Goal: Transaction & Acquisition: Purchase product/service

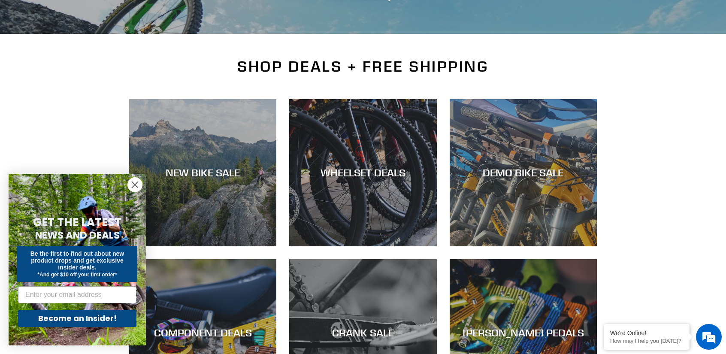
scroll to position [172, 0]
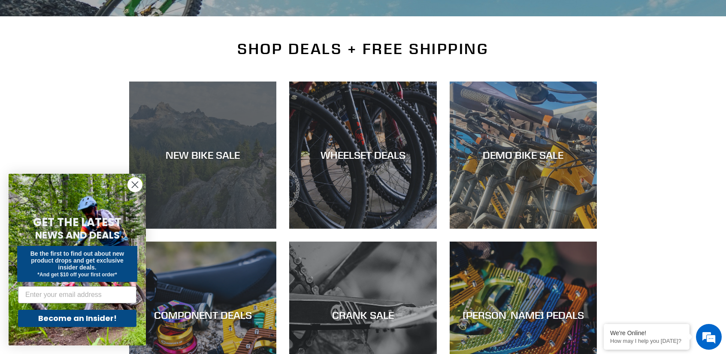
click at [204, 150] on div "NEW BIKE SALE" at bounding box center [202, 155] width 147 height 12
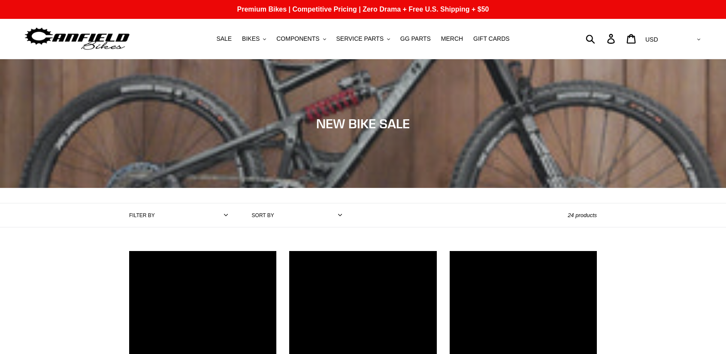
scroll to position [43, 0]
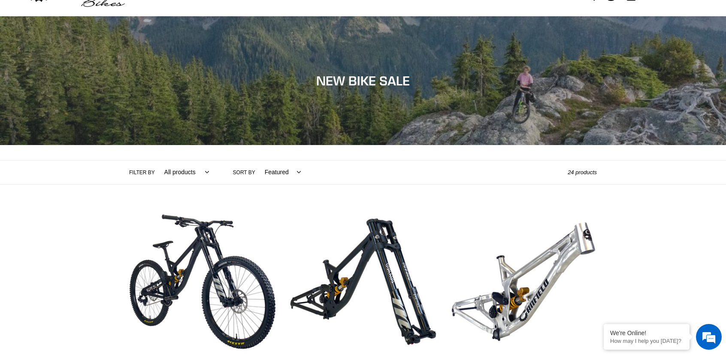
click at [201, 170] on select "All products 275 29er balance BFCM23 BFCM24 CBF Downhill Enduro Full Suspension…" at bounding box center [185, 172] width 56 height 24
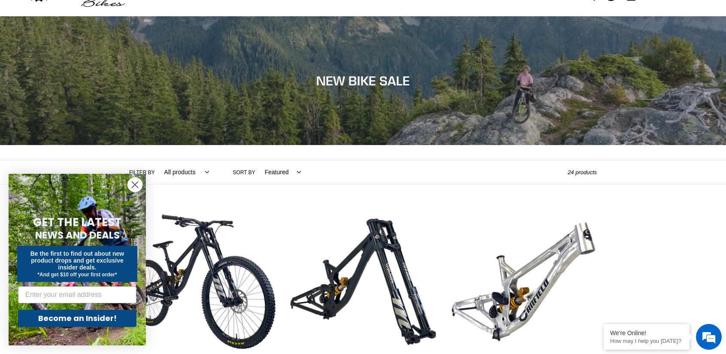
click at [352, 165] on div "Filter by All products 275 29er balance BFCM23 BFCM24 CBF Downhill Enduro Full …" at bounding box center [348, 172] width 438 height 24
click at [464, 175] on div "Filter by All products 275 29er balance BFCM23 BFCM24 CBF Downhill Enduro Full …" at bounding box center [348, 172] width 438 height 24
click at [137, 181] on circle "Close dialog" at bounding box center [135, 185] width 14 height 14
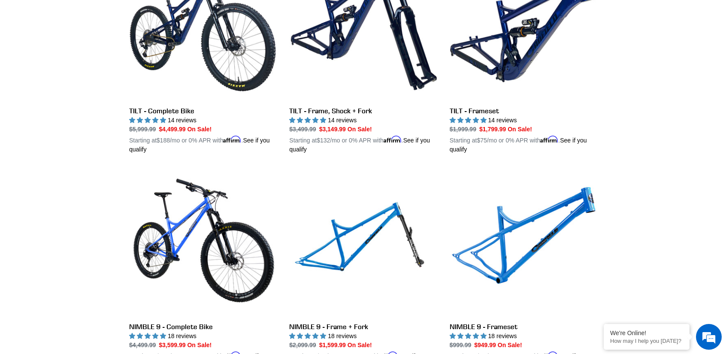
scroll to position [1330, 0]
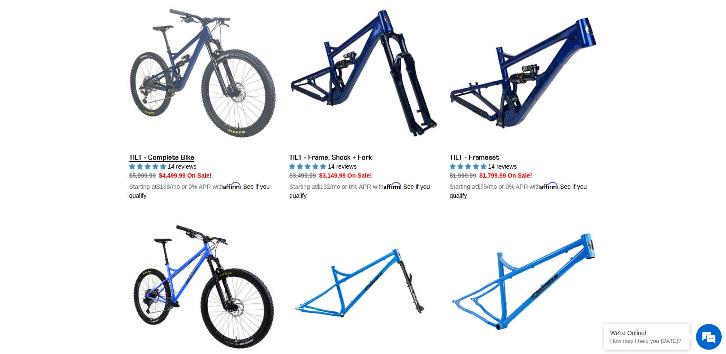
click at [174, 76] on link "TILT - Complete Bike" at bounding box center [202, 100] width 147 height 201
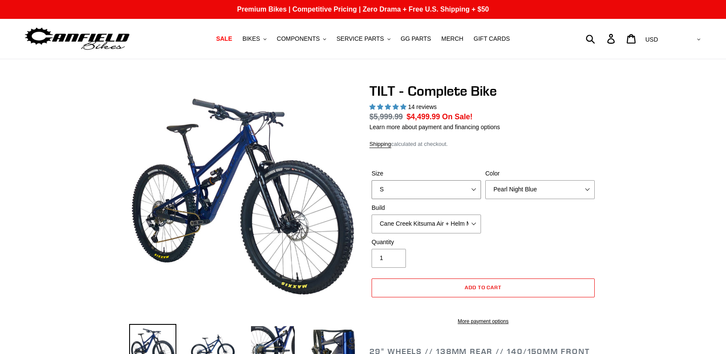
click at [466, 188] on select "S M L" at bounding box center [425, 189] width 109 height 19
select select "highest-rating"
select select "L"
click at [371, 180] on select "S M L" at bounding box center [425, 189] width 109 height 19
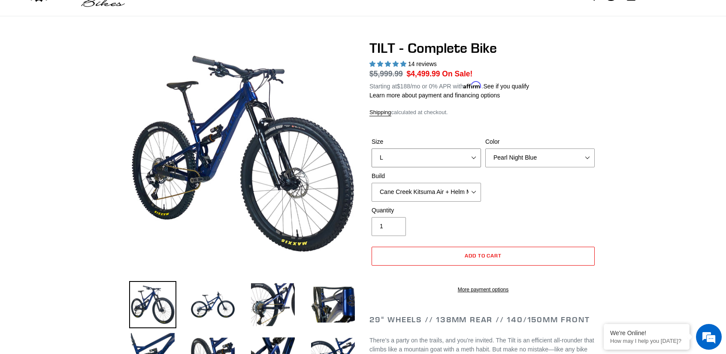
scroll to position [86, 0]
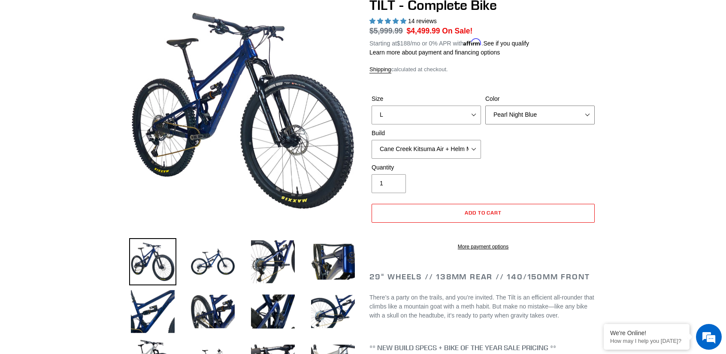
click at [552, 106] on select "Pearl Night Blue Stealth Silver Raw" at bounding box center [539, 115] width 109 height 19
select select "Raw"
click at [485, 106] on select "Pearl Night Blue Stealth Silver Raw" at bounding box center [539, 115] width 109 height 19
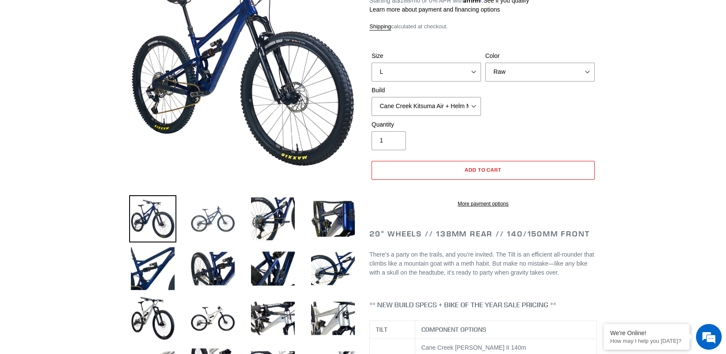
click at [226, 221] on img at bounding box center [212, 218] width 47 height 47
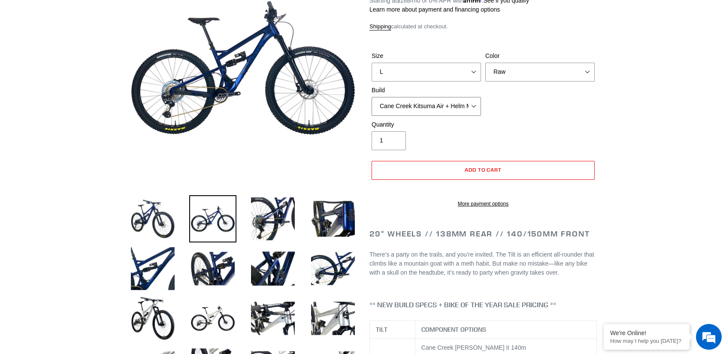
click at [459, 102] on select "Cane Creek Kitsuma Air + Helm MKII 140 + SRAM GX Cane Creek Kitsuma Air + Helm …" at bounding box center [425, 106] width 109 height 19
click at [371, 97] on select "Cane Creek Kitsuma Air + Helm MKII 140 + SRAM GX Cane Creek Kitsuma Air + Helm …" at bounding box center [425, 106] width 109 height 19
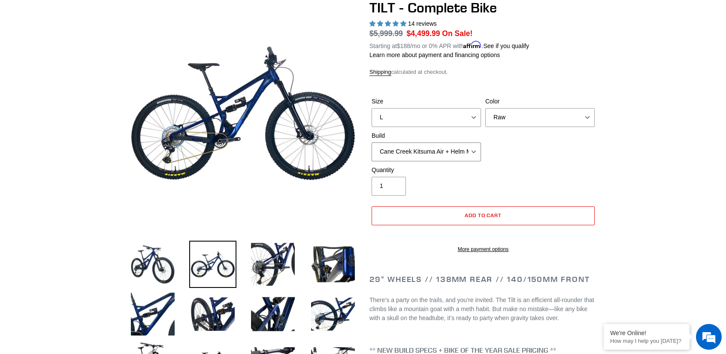
scroll to position [86, 0]
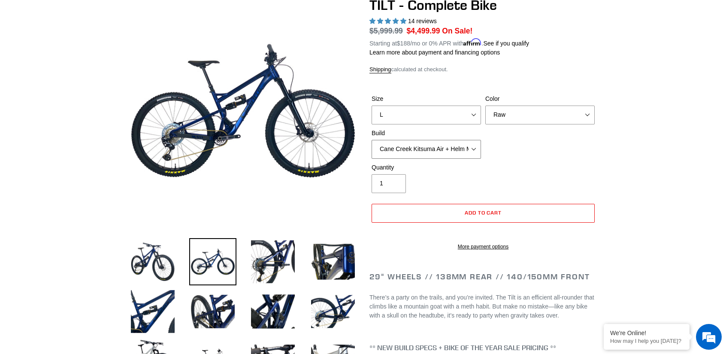
click at [434, 149] on select "Cane Creek Kitsuma Air + Helm MKII 140 + SRAM GX Cane Creek Kitsuma Air + Helm …" at bounding box center [425, 149] width 109 height 19
click at [371, 140] on select "Cane Creek Kitsuma Air + Helm MKII 140 + SRAM GX Cane Creek Kitsuma Air + Helm …" at bounding box center [425, 149] width 109 height 19
click at [429, 153] on select "Cane Creek Kitsuma Air + Helm MKII 140 + SRAM GX Cane Creek Kitsuma Air + Helm …" at bounding box center [425, 149] width 109 height 19
select select "Fox Float X + 36 SL Factory Grip X 140 + SRAM XO"
click at [371, 140] on select "Cane Creek Kitsuma Air + Helm MKII 140 + SRAM GX Cane Creek Kitsuma Air + Helm …" at bounding box center [425, 149] width 109 height 19
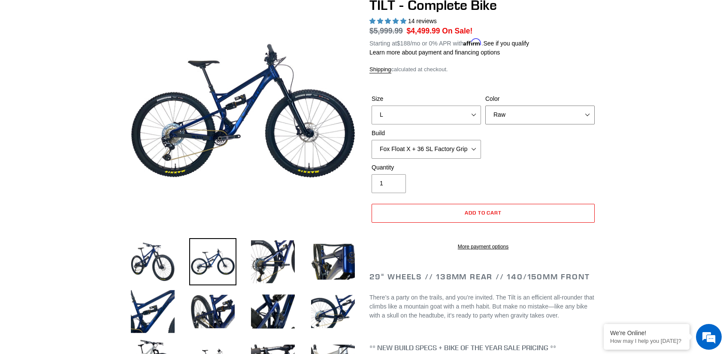
click at [516, 113] on select "Pearl Night Blue Stealth Silver Raw" at bounding box center [539, 115] width 109 height 19
select select "Stealth Silver"
click at [485, 106] on select "Pearl Night Blue Stealth Silver Raw" at bounding box center [539, 115] width 109 height 19
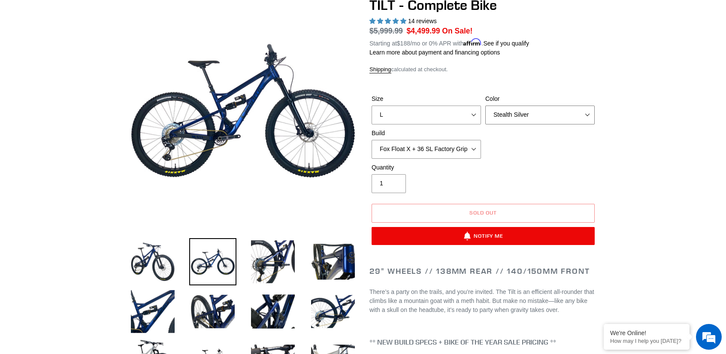
click at [515, 110] on select "Pearl Night Blue Stealth Silver Raw" at bounding box center [539, 115] width 109 height 19
click at [463, 148] on select "Cane Creek Kitsuma Air + Helm MKII 140 + SRAM GX Cane Creek Kitsuma Air + Helm …" at bounding box center [425, 149] width 109 height 19
click at [371, 140] on select "Cane Creek Kitsuma Air + Helm MKII 140 + SRAM GX Cane Creek Kitsuma Air + Helm …" at bounding box center [425, 149] width 109 height 19
click at [437, 147] on select "Cane Creek Kitsuma Air + Helm MKII 140 + SRAM GX Cane Creek Kitsuma Air + Helm …" at bounding box center [425, 149] width 109 height 19
click at [371, 140] on select "Cane Creek Kitsuma Air + Helm MKII 140 + SRAM GX Cane Creek Kitsuma Air + Helm …" at bounding box center [425, 149] width 109 height 19
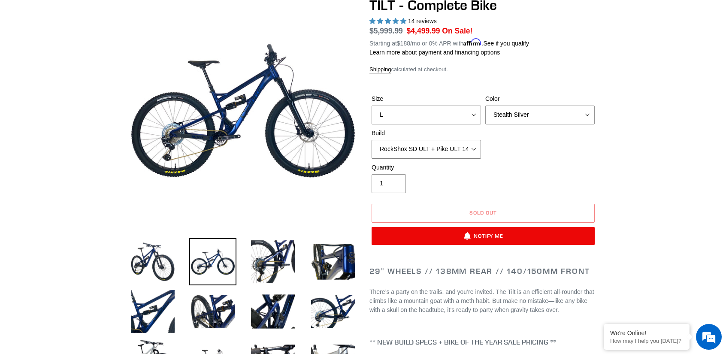
click at [421, 147] on select "Cane Creek Kitsuma Air + Helm MKII 140 + SRAM GX Cane Creek Kitsuma Air + Helm …" at bounding box center [425, 149] width 109 height 19
select select "Fox Float X + 36 SL Factory Grip X 140 + SRAM XO"
click at [371, 140] on select "Cane Creek Kitsuma Air + Helm MKII 140 + SRAM GX Cane Creek Kitsuma Air + Helm …" at bounding box center [425, 149] width 109 height 19
click at [522, 114] on select "Pearl Night Blue Stealth Silver Raw" at bounding box center [539, 115] width 109 height 19
select select "Raw"
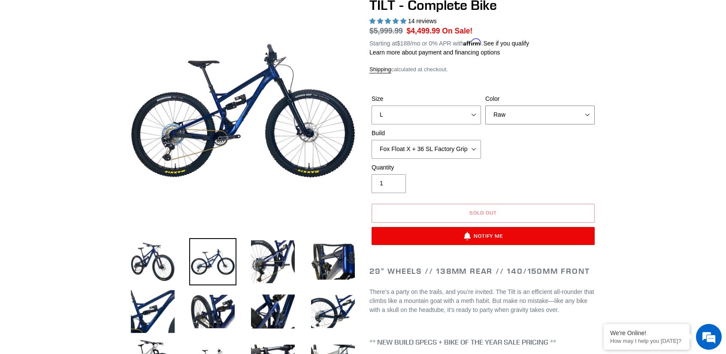
click at [485, 106] on select "Pearl Night Blue Stealth Silver Raw" at bounding box center [539, 115] width 109 height 19
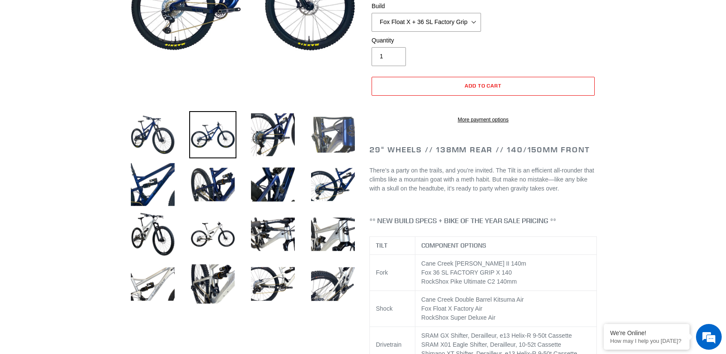
scroll to position [214, 0]
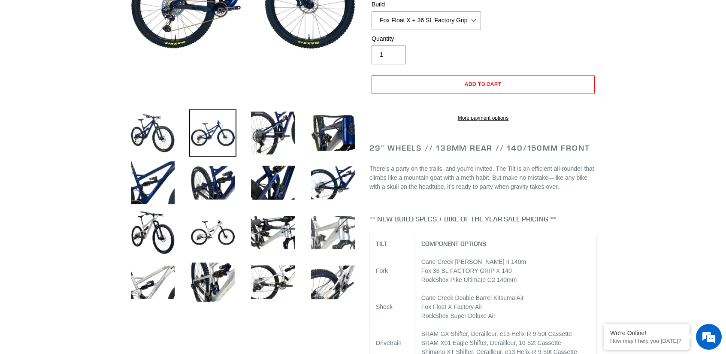
click at [349, 231] on img at bounding box center [332, 232] width 47 height 47
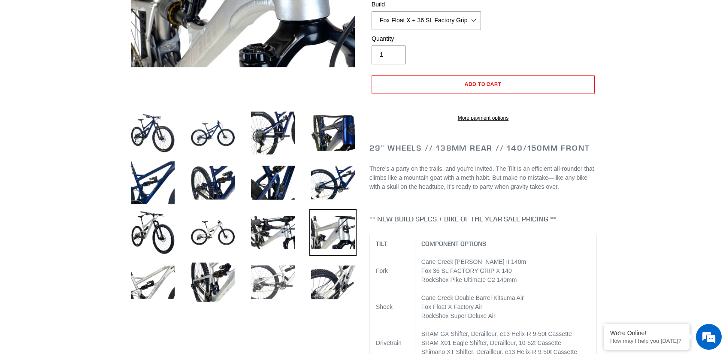
click at [268, 275] on img at bounding box center [272, 282] width 47 height 47
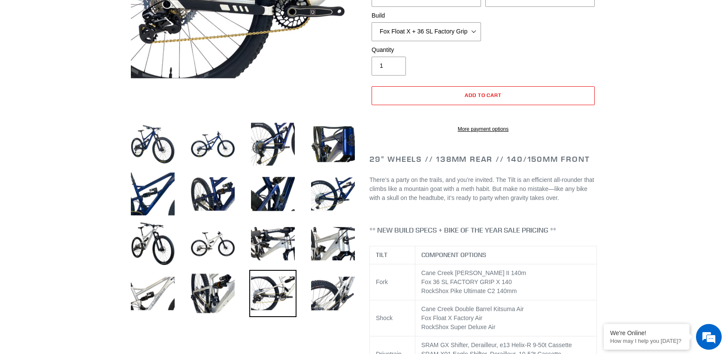
scroll to position [172, 0]
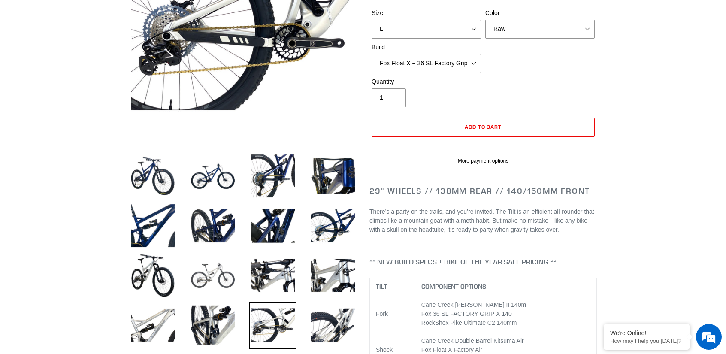
click at [217, 263] on img at bounding box center [212, 275] width 47 height 47
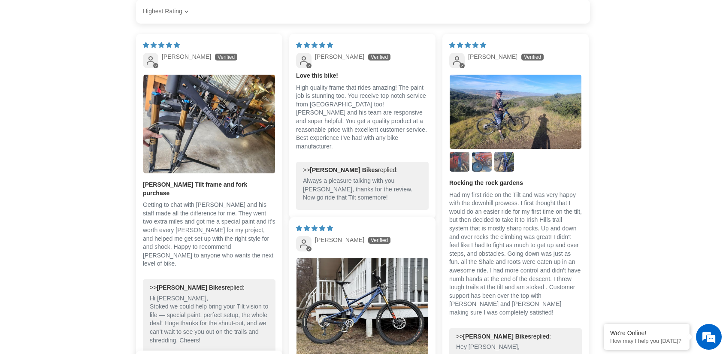
scroll to position [1845, 0]
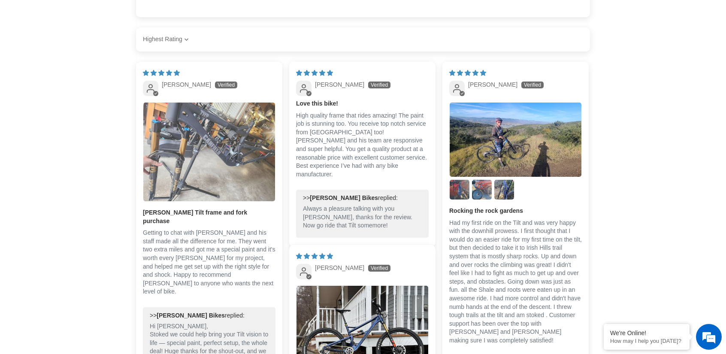
click at [231, 135] on img "Link to user picture 1" at bounding box center [209, 152] width 132 height 99
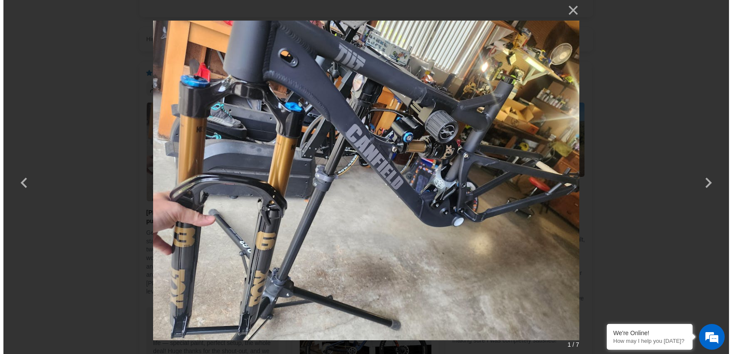
scroll to position [0, 0]
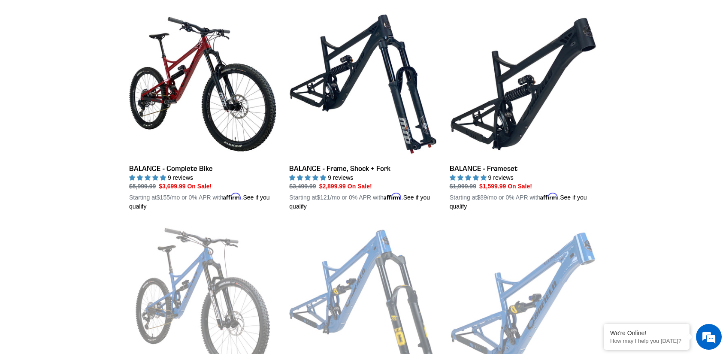
scroll to position [901, 0]
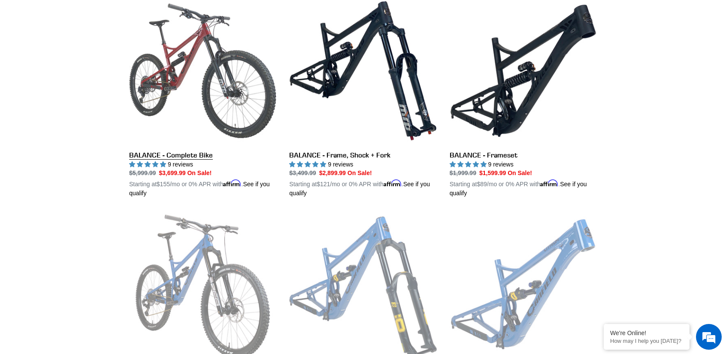
click at [186, 53] on link "BALANCE - Complete Bike" at bounding box center [202, 97] width 147 height 201
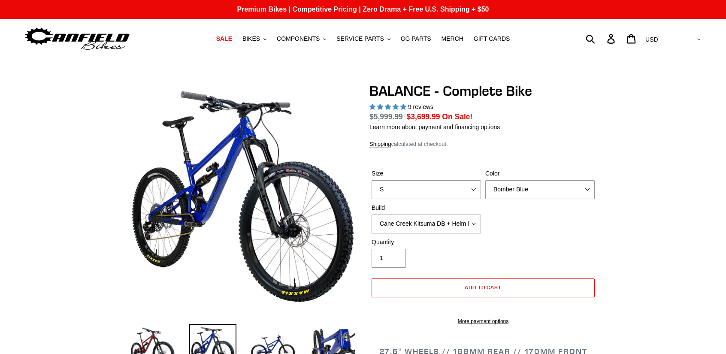
select select "highest-rating"
drag, startPoint x: 0, startPoint y: 0, endPoint x: 428, endPoint y: 188, distance: 467.7
click at [428, 188] on select "S M L XL" at bounding box center [425, 189] width 109 height 19
select select "L"
click at [371, 180] on select "S M L XL" at bounding box center [425, 189] width 109 height 19
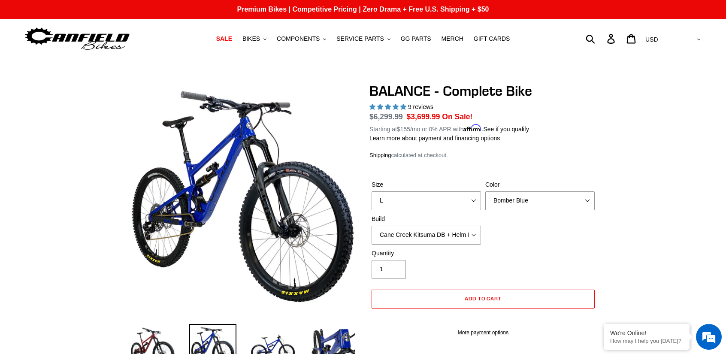
click at [515, 188] on label "Color" at bounding box center [539, 184] width 109 height 9
click at [515, 191] on select "Bomber Blue Goat's Blood Stealth Black" at bounding box center [539, 200] width 109 height 19
click at [515, 202] on select "Bomber Blue Goat's Blood Stealth Black" at bounding box center [539, 200] width 109 height 19
click at [485, 191] on select "Bomber Blue Goat's Blood Stealth Black" at bounding box center [539, 200] width 109 height 19
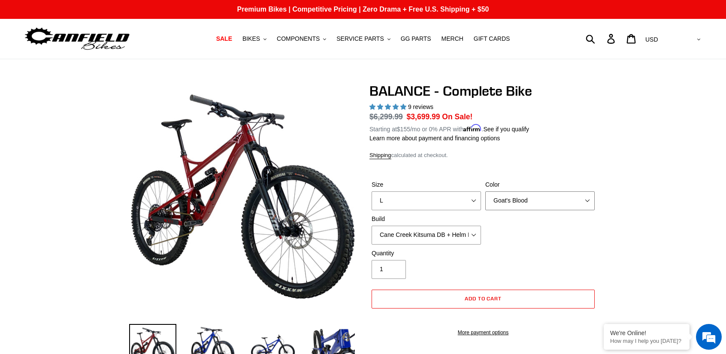
click at [521, 198] on select "Bomber Blue Goat's Blood Stealth Black" at bounding box center [539, 200] width 109 height 19
select select "Stealth Black"
click at [485, 191] on select "Bomber Blue Goat's Blood Stealth Black" at bounding box center [539, 200] width 109 height 19
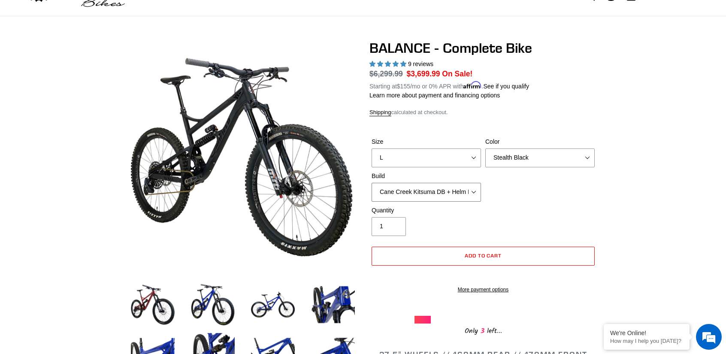
click at [438, 190] on select "Cane Creek Kitsuma DB + Helm MKII + SRAM GX Cane Creek Kitsuma DB + Helm MKII +…" at bounding box center [425, 192] width 109 height 19
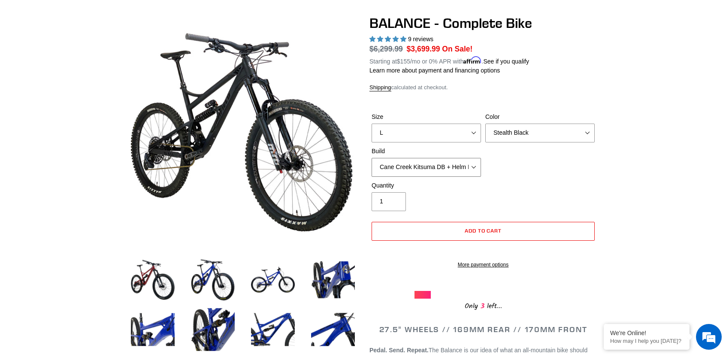
scroll to position [86, 0]
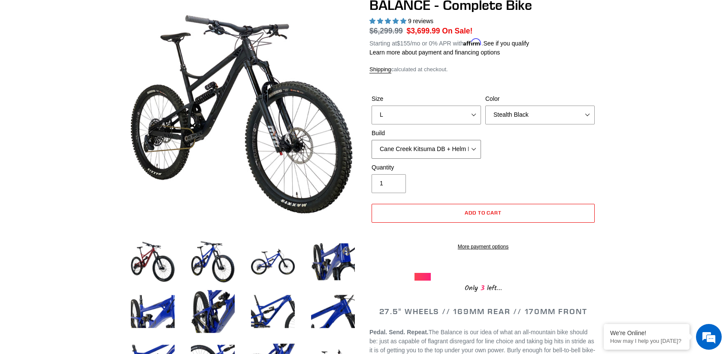
click at [444, 148] on select "Cane Creek Kitsuma DB + Helm MKII + SRAM GX Cane Creek Kitsuma DB + Helm MKII +…" at bounding box center [425, 149] width 109 height 19
click at [371, 140] on select "Cane Creek Kitsuma DB + Helm MKII + SRAM GX Cane Creek Kitsuma DB + Helm MKII +…" at bounding box center [425, 149] width 109 height 19
click at [443, 148] on select "Cane Creek Kitsuma DB + Helm MKII + SRAM GX Cane Creek Kitsuma DB + Helm MKII +…" at bounding box center [425, 149] width 109 height 19
click at [371, 140] on select "Cane Creek Kitsuma DB + Helm MKII + SRAM GX Cane Creek Kitsuma DB + Helm MKII +…" at bounding box center [425, 149] width 109 height 19
click at [445, 145] on select "Cane Creek Kitsuma DB + Helm MKII + SRAM GX Cane Creek Kitsuma DB + Helm MKII +…" at bounding box center [425, 149] width 109 height 19
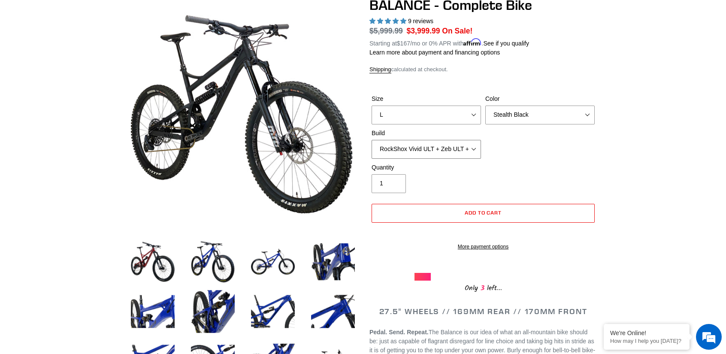
select select "RockShox Vivid ULT + Zeb ULT + SRAM XO"
click at [371, 140] on select "Cane Creek Kitsuma DB + Helm MKII + SRAM GX Cane Creek Kitsuma DB + Helm MKII +…" at bounding box center [425, 149] width 109 height 19
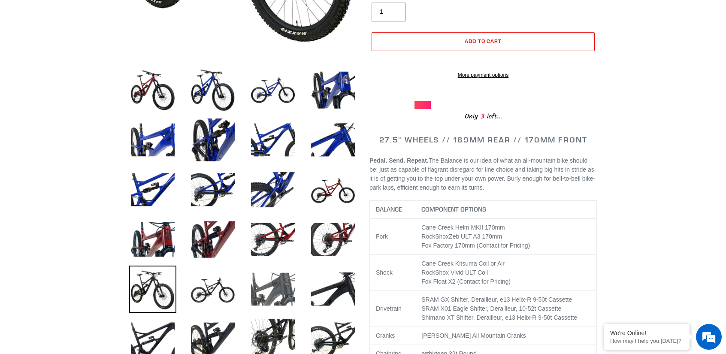
scroll to position [343, 0]
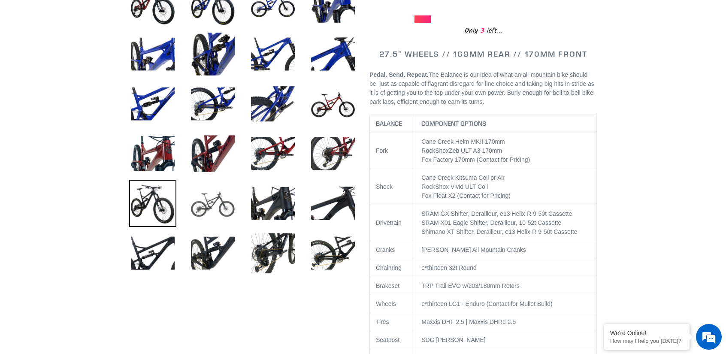
click at [216, 203] on img at bounding box center [212, 203] width 47 height 47
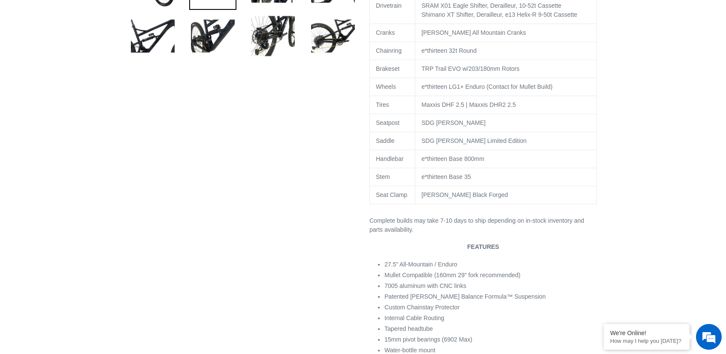
scroll to position [601, 0]
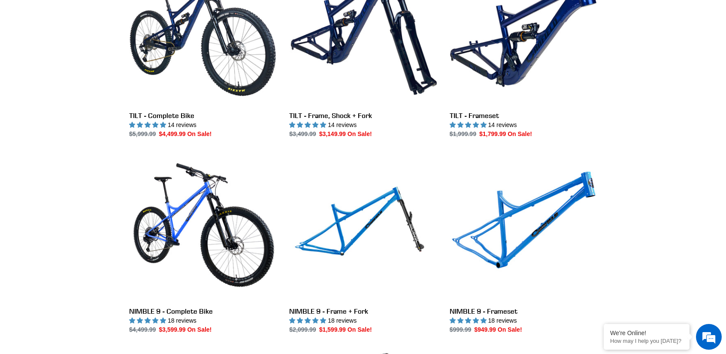
scroll to position [1455, 0]
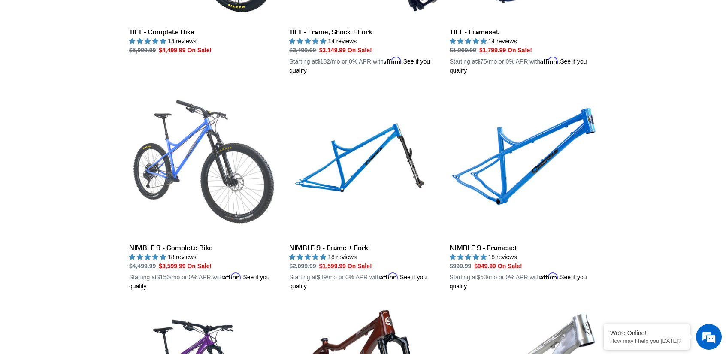
click at [193, 143] on link "NIMBLE 9 - Complete Bike" at bounding box center [202, 190] width 147 height 201
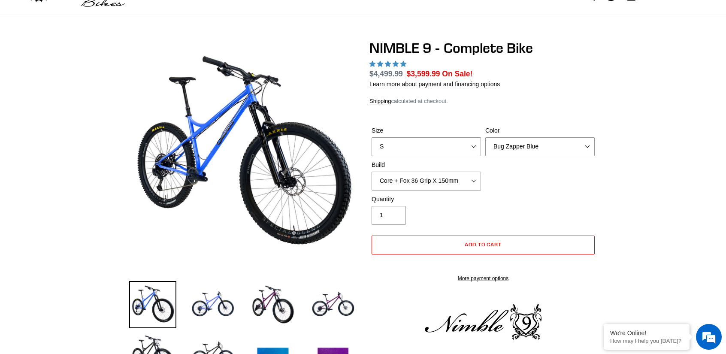
select select "highest-rating"
click at [451, 145] on select "S M L XL" at bounding box center [425, 146] width 109 height 19
select select "L"
click at [371, 137] on select "S M L XL" at bounding box center [425, 146] width 109 height 19
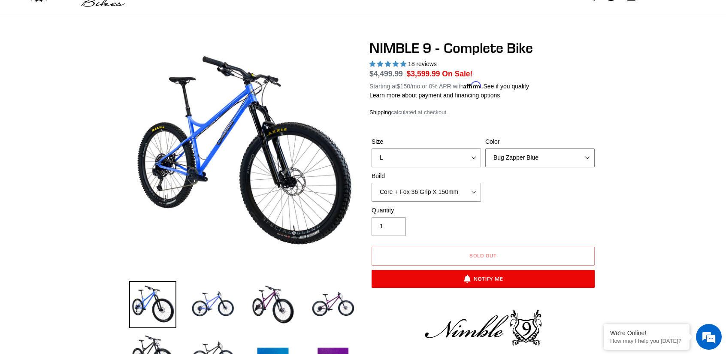
click at [537, 155] on select "Bug Zapper Blue Purple Haze - Sold Out Galaxy Black" at bounding box center [539, 157] width 109 height 19
click at [485, 148] on select "Bug Zapper Blue Purple Haze - Sold Out Galaxy Black" at bounding box center [539, 157] width 109 height 19
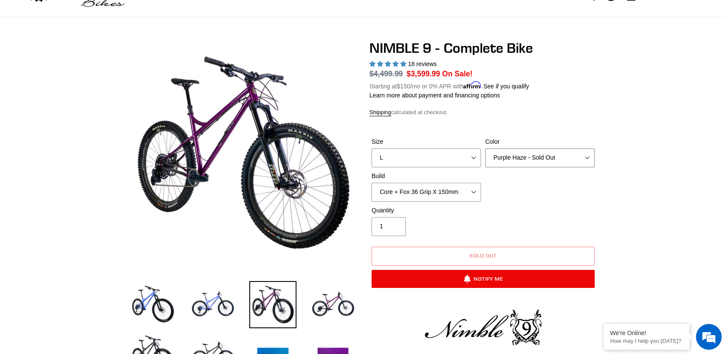
click at [543, 156] on select "Bug Zapper Blue Purple Haze - Sold Out Galaxy Black" at bounding box center [539, 157] width 109 height 19
select select "Galaxy Black"
click at [485, 148] on select "Bug Zapper Blue Purple Haze - Sold Out Galaxy Black" at bounding box center [539, 157] width 109 height 19
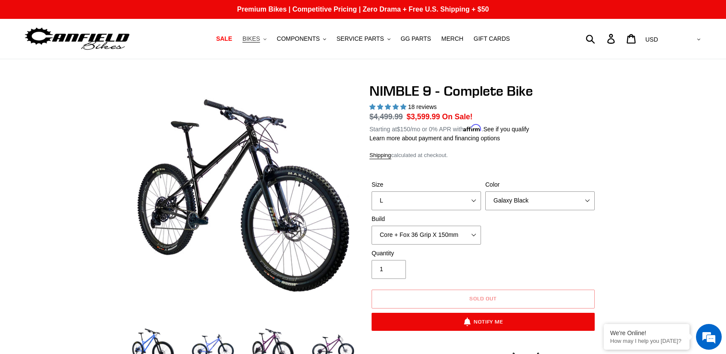
click at [260, 40] on span "BIKES" at bounding box center [251, 38] width 18 height 7
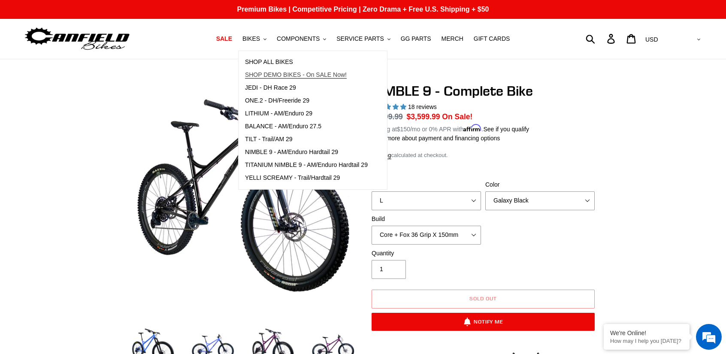
click at [276, 78] on span "SHOP DEMO BIKES - On SALE Now!" at bounding box center [296, 74] width 102 height 7
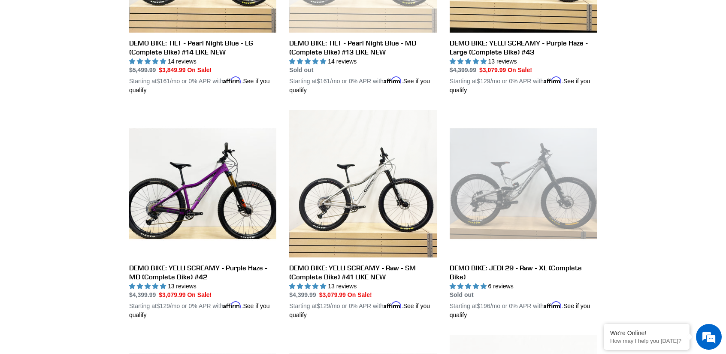
scroll to position [643, 0]
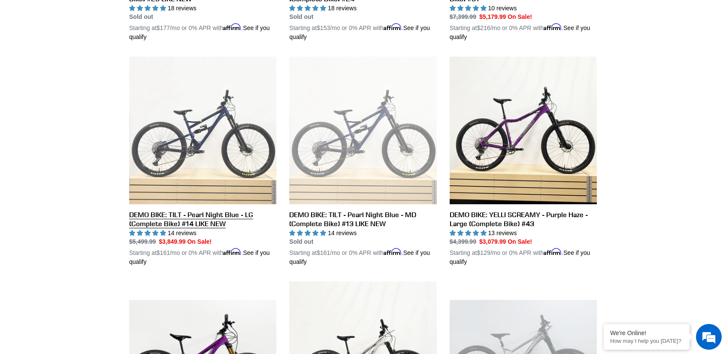
click at [192, 134] on link "DEMO BIKE: TILT - Pearl Night Blue - LG (Complete Bike) #14 LIKE NEW" at bounding box center [202, 162] width 147 height 210
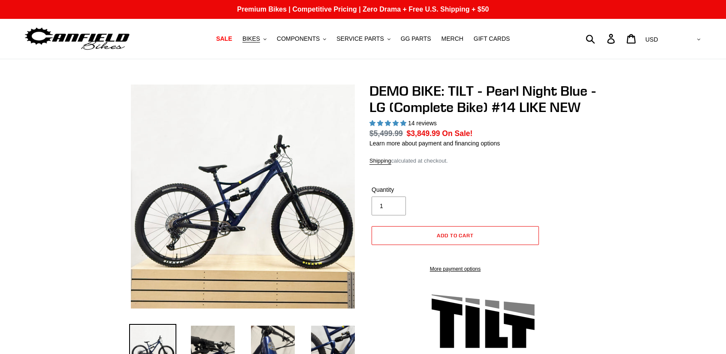
select select "highest-rating"
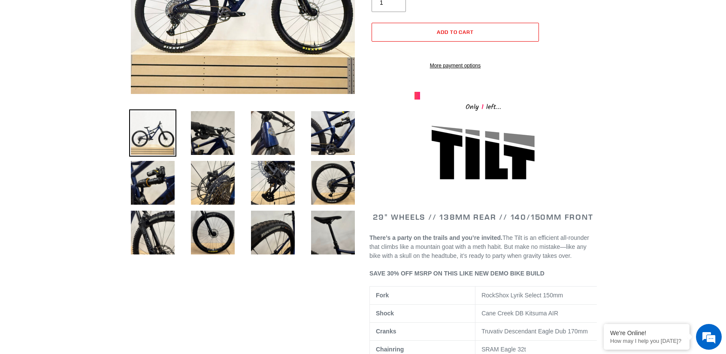
scroll to position [86, 0]
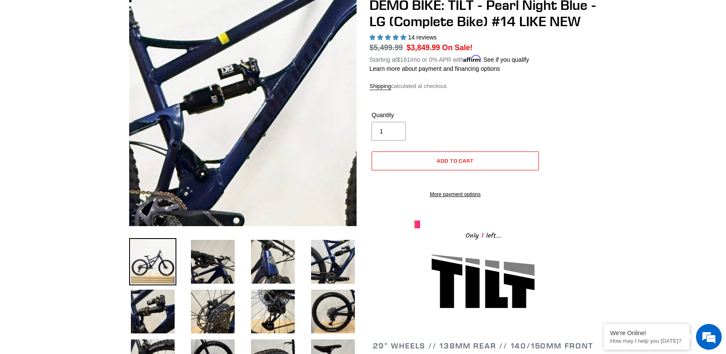
click at [246, 117] on img at bounding box center [234, 94] width 879 height 879
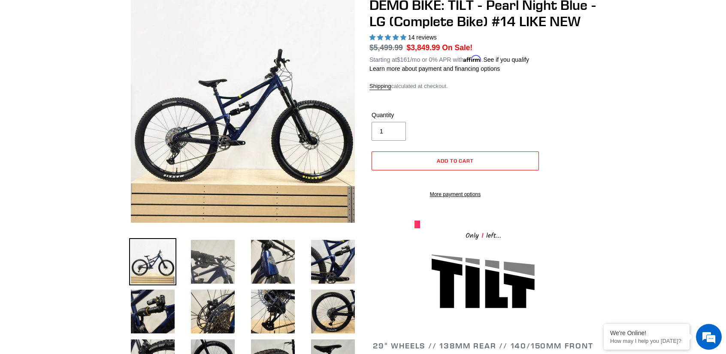
click at [220, 251] on img at bounding box center [212, 261] width 47 height 47
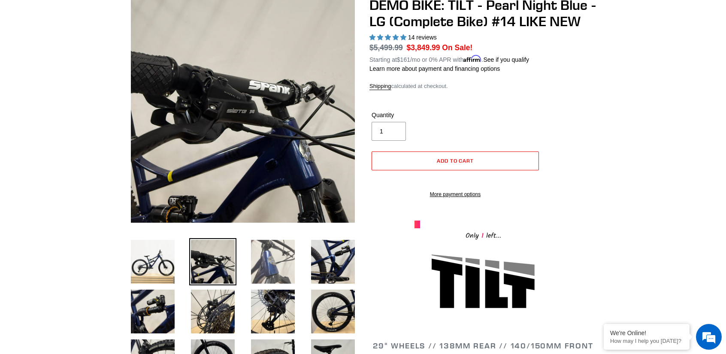
click at [279, 252] on img at bounding box center [272, 261] width 47 height 47
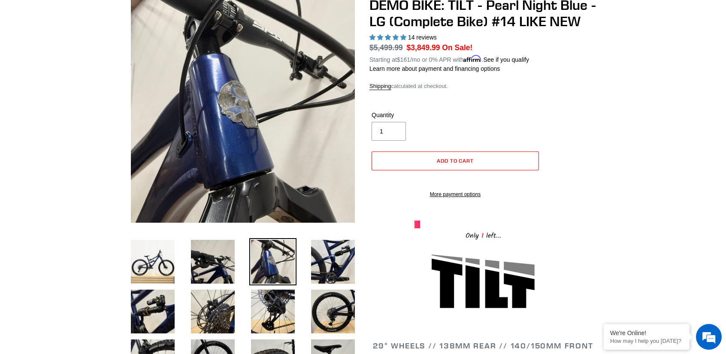
scroll to position [0, 0]
click at [320, 254] on img at bounding box center [332, 261] width 47 height 47
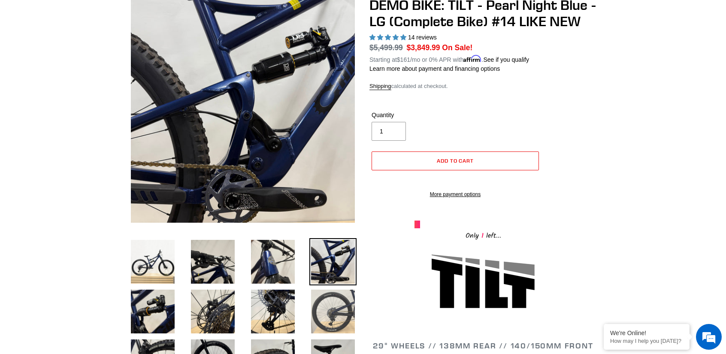
click at [326, 303] on img at bounding box center [332, 311] width 47 height 47
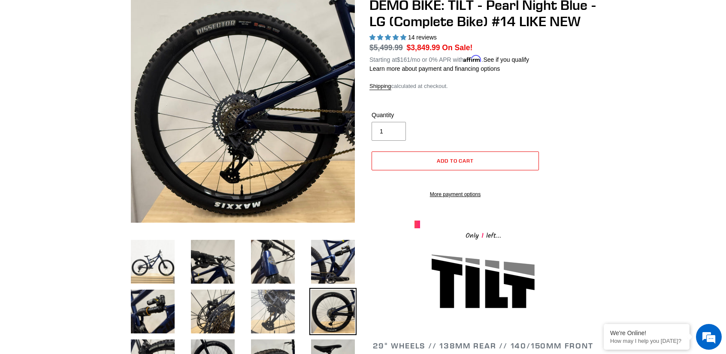
click at [277, 313] on img at bounding box center [272, 311] width 47 height 47
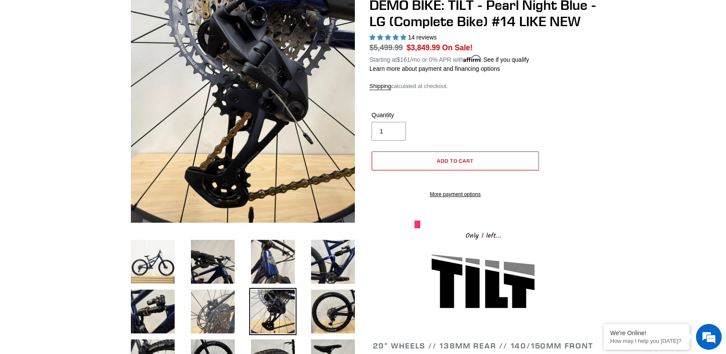
click at [222, 308] on img at bounding box center [212, 311] width 47 height 47
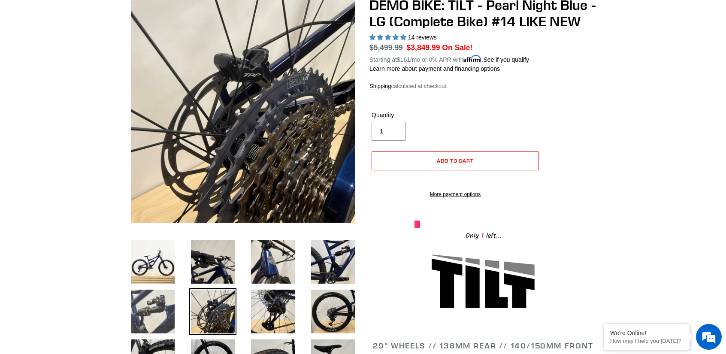
click at [157, 305] on img at bounding box center [152, 311] width 47 height 47
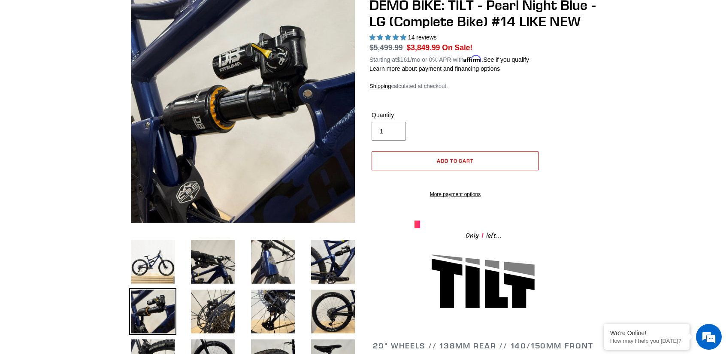
scroll to position [129, 0]
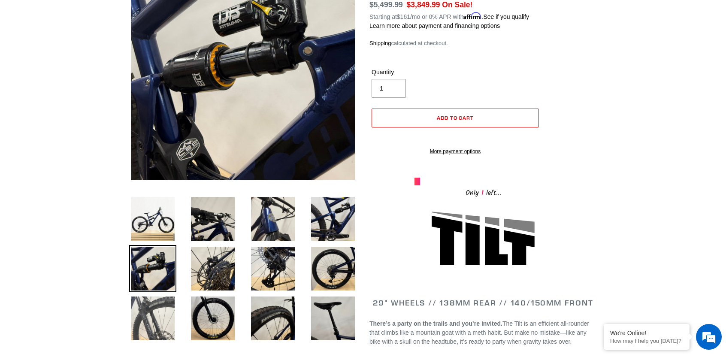
click at [155, 308] on img at bounding box center [152, 318] width 47 height 47
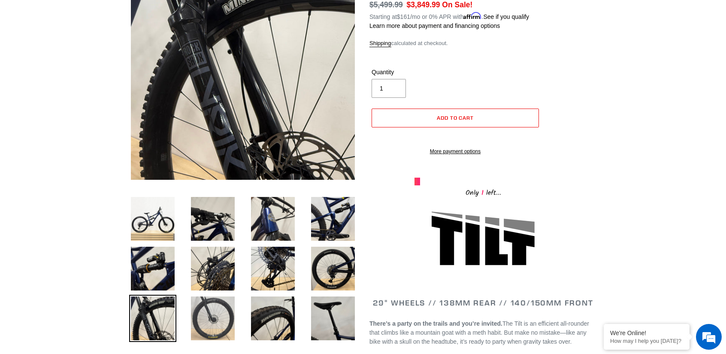
click at [207, 308] on img at bounding box center [212, 318] width 47 height 47
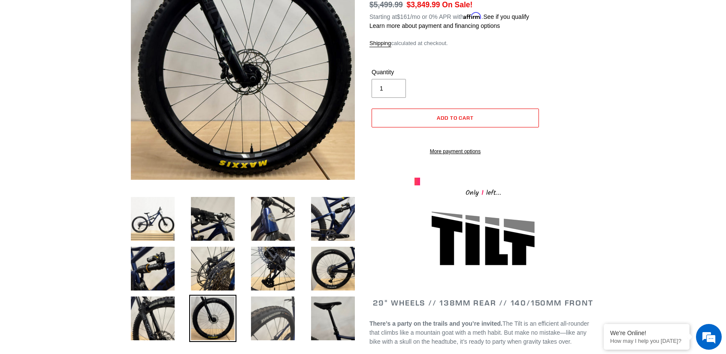
click at [280, 314] on img at bounding box center [272, 318] width 47 height 47
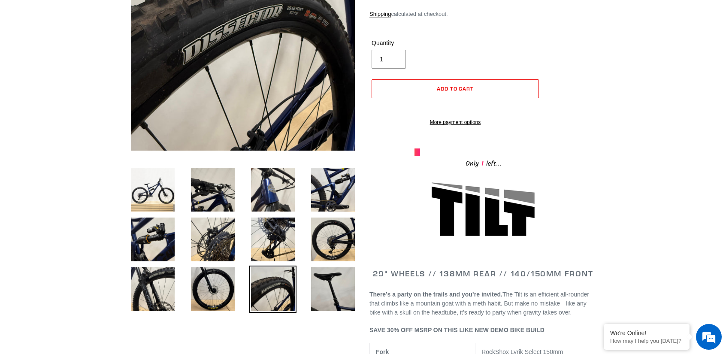
scroll to position [172, 0]
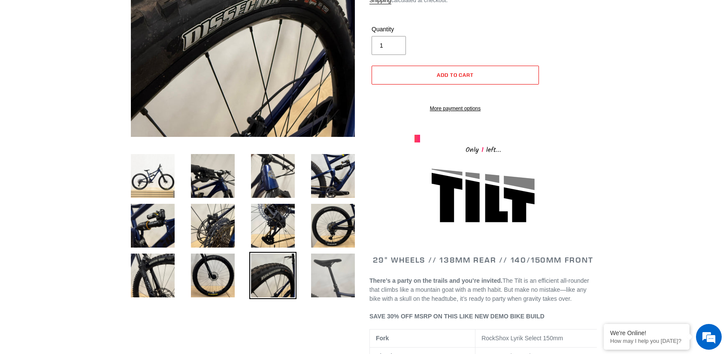
click at [321, 296] on img at bounding box center [332, 275] width 47 height 47
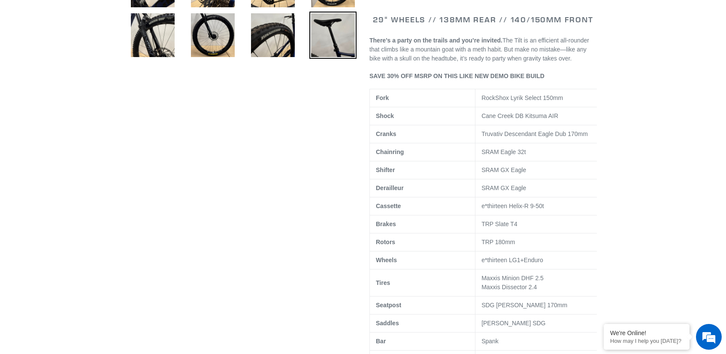
scroll to position [0, 0]
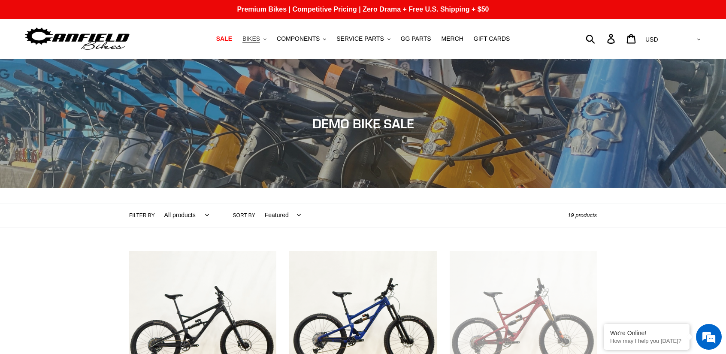
click at [260, 39] on span "BIKES" at bounding box center [251, 38] width 18 height 7
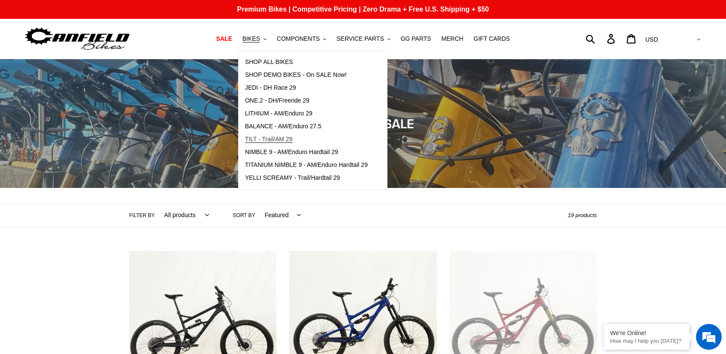
click at [279, 139] on span "TILT - Trail/AM 29" at bounding box center [269, 139] width 48 height 7
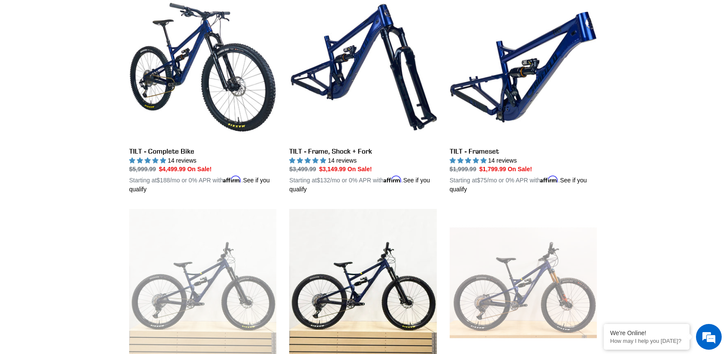
scroll to position [214, 0]
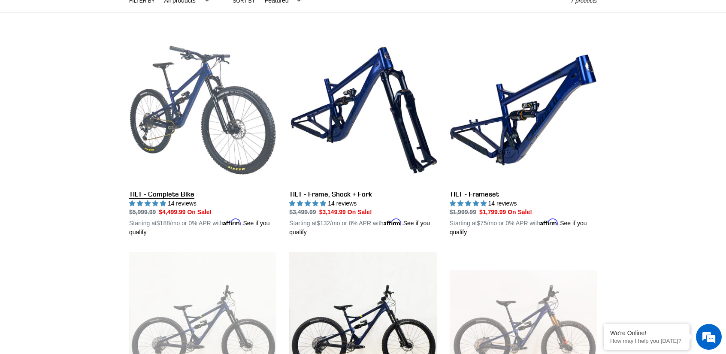
click at [177, 109] on link "TILT - Complete Bike" at bounding box center [202, 136] width 147 height 201
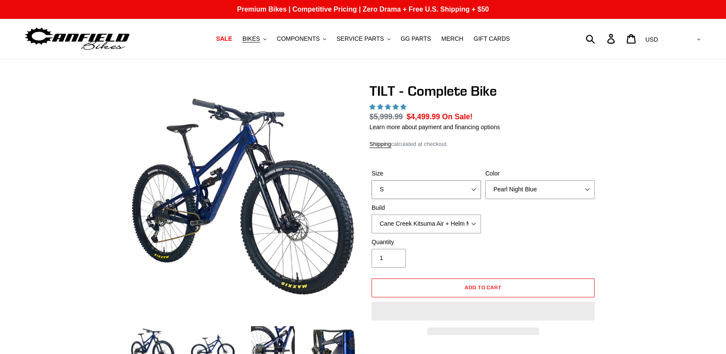
click at [452, 187] on select "S M L" at bounding box center [425, 189] width 109 height 19
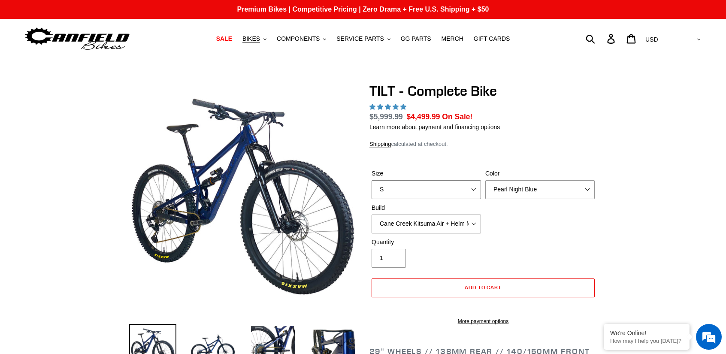
select select "highest-rating"
select select "L"
click at [371, 180] on select "S M L" at bounding box center [425, 189] width 109 height 19
click at [526, 188] on select "Pearl Night Blue Stealth Silver Raw" at bounding box center [539, 189] width 109 height 19
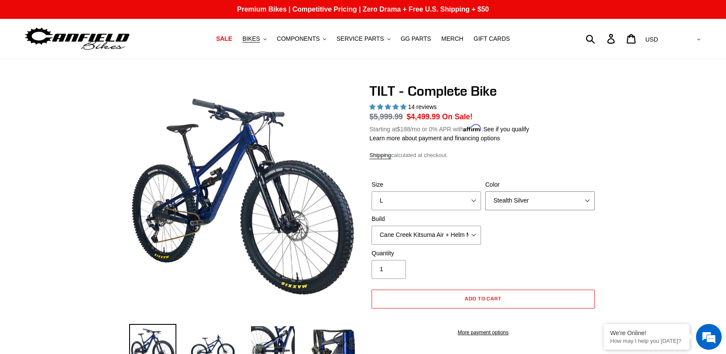
click at [485, 191] on select "Pearl Night Blue Stealth Silver Raw" at bounding box center [539, 200] width 109 height 19
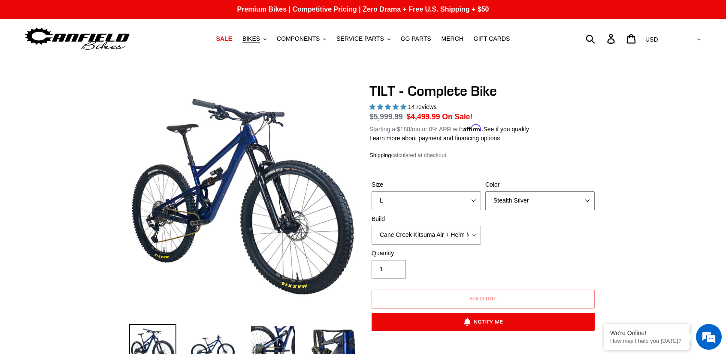
click at [524, 199] on select "Pearl Night Blue Stealth Silver Raw" at bounding box center [539, 200] width 109 height 19
select select "Raw"
click at [485, 191] on select "Pearl Night Blue Stealth Silver Raw" at bounding box center [539, 200] width 109 height 19
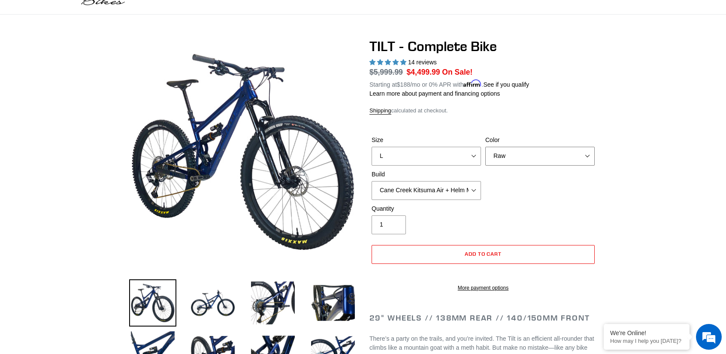
scroll to position [43, 0]
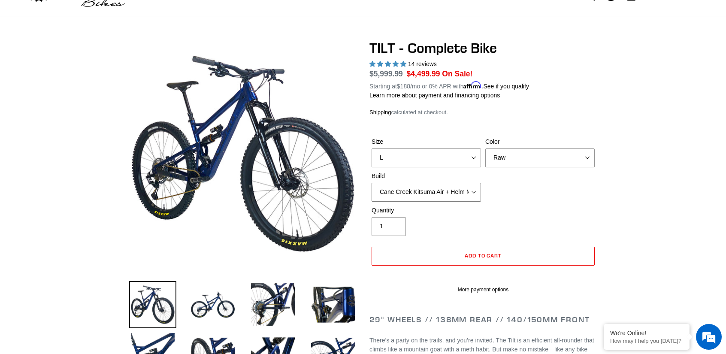
click at [419, 186] on select "Cane Creek Kitsuma Air + Helm MKII 140 + SRAM GX Cane Creek Kitsuma Air + Helm …" at bounding box center [425, 192] width 109 height 19
click at [371, 183] on select "Cane Creek Kitsuma Air + Helm MKII 140 + SRAM GX Cane Creek Kitsuma Air + Helm …" at bounding box center [425, 192] width 109 height 19
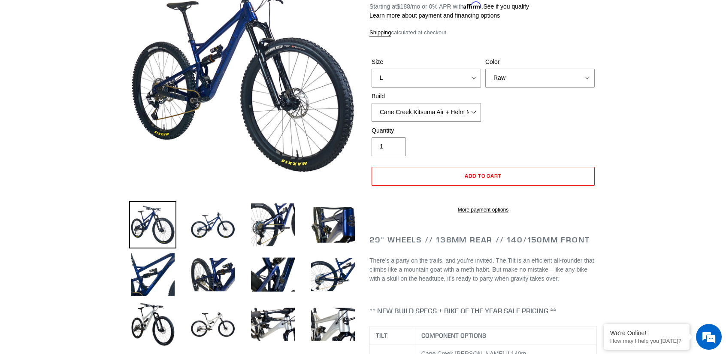
scroll to position [86, 0]
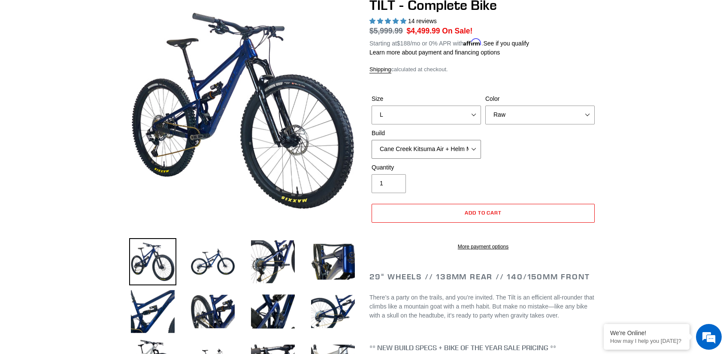
click at [452, 145] on select "Cane Creek Kitsuma Air + Helm MKII 140 + SRAM GX Cane Creek Kitsuma Air + Helm …" at bounding box center [425, 149] width 109 height 19
click at [371, 140] on select "Cane Creek Kitsuma Air + Helm MKII 140 + SRAM GX Cane Creek Kitsuma Air + Helm …" at bounding box center [425, 149] width 109 height 19
click at [472, 151] on select "Cane Creek Kitsuma Air + Helm MKII 140 + SRAM GX Cane Creek Kitsuma Air + Helm …" at bounding box center [425, 149] width 109 height 19
click at [371, 140] on select "Cane Creek Kitsuma Air + Helm MKII 140 + SRAM GX Cane Creek Kitsuma Air + Helm …" at bounding box center [425, 149] width 109 height 19
click at [459, 147] on select "Cane Creek Kitsuma Air + Helm MKII 140 + SRAM GX Cane Creek Kitsuma Air + Helm …" at bounding box center [425, 149] width 109 height 19
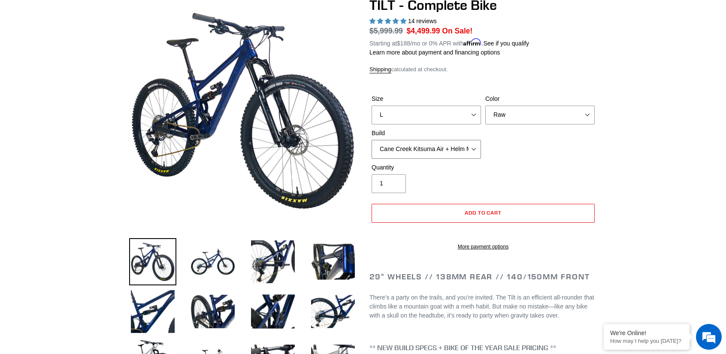
click at [371, 140] on select "Cane Creek Kitsuma Air + Helm MKII 140 + SRAM GX Cane Creek Kitsuma Air + Helm …" at bounding box center [425, 149] width 109 height 19
click at [464, 146] on select "Cane Creek Kitsuma Air + Helm MKII 140 + SRAM GX Cane Creek Kitsuma Air + Helm …" at bounding box center [425, 149] width 109 height 19
click at [371, 140] on select "Cane Creek Kitsuma Air + Helm MKII 140 + SRAM GX Cane Creek Kitsuma Air + Helm …" at bounding box center [425, 149] width 109 height 19
click at [452, 146] on select "Cane Creek Kitsuma Air + Helm MKII 140 + SRAM GX Cane Creek Kitsuma Air + Helm …" at bounding box center [425, 149] width 109 height 19
select select "Cane Creek Kitsuma Air + Helm MKII 140 + SRAM XO1"
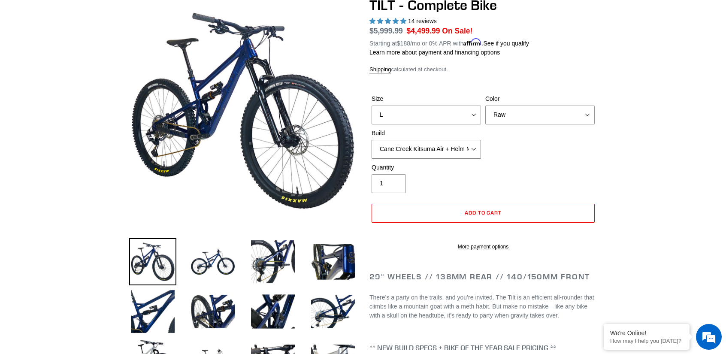
click at [371, 140] on select "Cane Creek Kitsuma Air + Helm MKII 140 + SRAM GX Cane Creek Kitsuma Air + Helm …" at bounding box center [425, 149] width 109 height 19
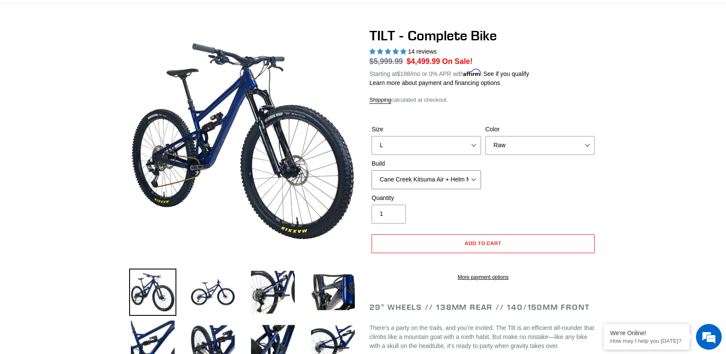
scroll to position [86, 0]
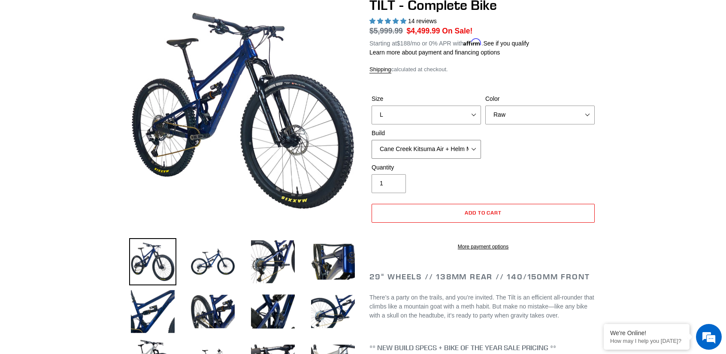
click at [444, 151] on select "Cane Creek Kitsuma Air + Helm MKII 140 + SRAM GX Cane Creek Kitsuma Air + Helm …" at bounding box center [425, 149] width 109 height 19
click at [371, 140] on select "Cane Creek Kitsuma Air + Helm MKII 140 + SRAM GX Cane Creek Kitsuma Air + Helm …" at bounding box center [425, 149] width 109 height 19
click at [529, 214] on button "Add to cart" at bounding box center [482, 213] width 223 height 19
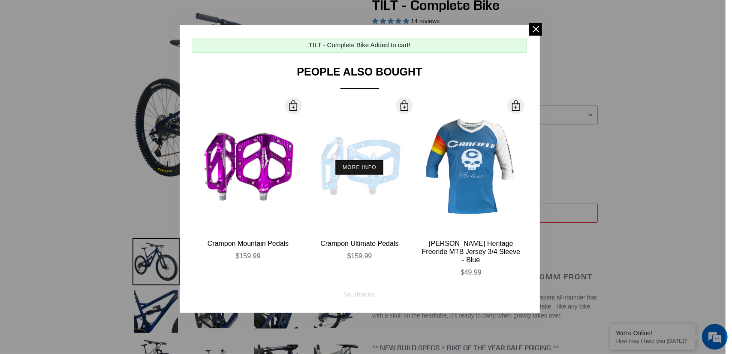
click at [355, 167] on button "More Info" at bounding box center [360, 167] width 48 height 15
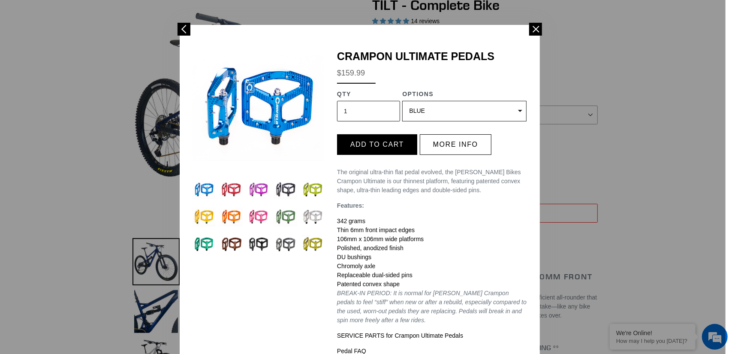
click at [420, 107] on select "BLUE RED PURPLE STEALTH BRONZE GREY TURQUOISE BLACK POLISHED BAJA GOLD PNW GREE…" at bounding box center [464, 111] width 124 height 21
click at [402, 101] on select "BLUE RED PURPLE STEALTH BRONZE GREY TURQUOISE BLACK POLISHED BAJA GOLD PNW GREE…" at bounding box center [464, 111] width 124 height 21
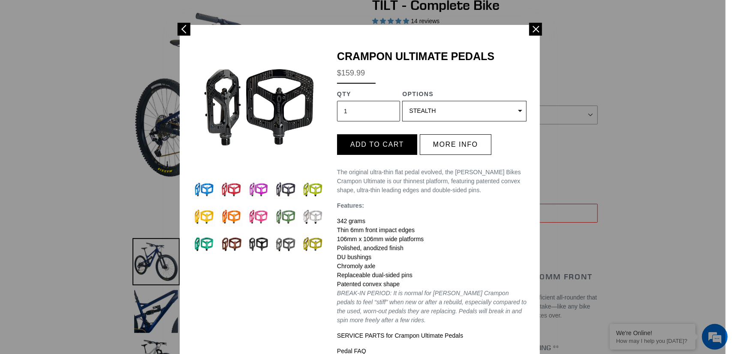
click at [429, 111] on select "BLUE RED PURPLE STEALTH BRONZE GREY TURQUOISE BLACK POLISHED BAJA GOLD PNW GREE…" at bounding box center [464, 111] width 124 height 21
click at [402, 101] on select "BLUE RED PURPLE STEALTH BRONZE GREY TURQUOISE BLACK POLISHED BAJA GOLD PNW GREE…" at bounding box center [464, 111] width 124 height 21
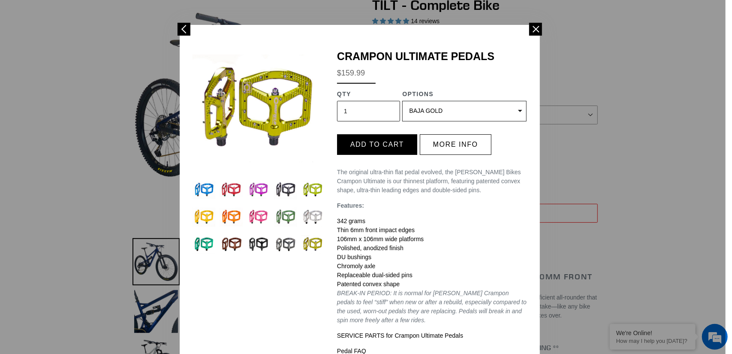
click at [444, 113] on select "BLUE RED PURPLE STEALTH BRONZE GREY TURQUOISE BLACK POLISHED BAJA GOLD PNW GREE…" at bounding box center [464, 111] width 124 height 21
click at [402, 101] on select "BLUE RED PURPLE STEALTH BRONZE GREY TURQUOISE BLACK POLISHED BAJA GOLD PNW GREE…" at bounding box center [464, 111] width 124 height 21
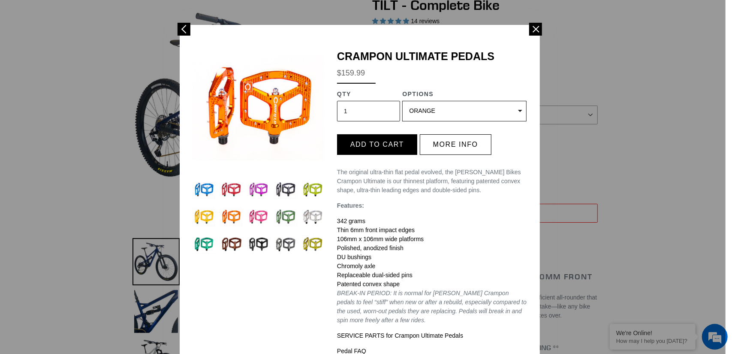
click at [441, 111] on select "BLUE RED PURPLE STEALTH BRONZE GREY TURQUOISE BLACK POLISHED BAJA GOLD PNW GREE…" at bounding box center [464, 111] width 124 height 21
click at [402, 101] on select "BLUE RED PURPLE STEALTH BRONZE GREY TURQUOISE BLACK POLISHED BAJA GOLD PNW GREE…" at bounding box center [464, 111] width 124 height 21
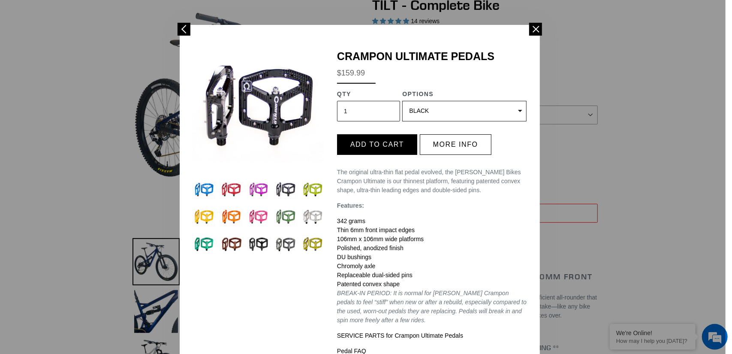
click at [436, 106] on select "BLUE RED PURPLE STEALTH BRONZE GREY TURQUOISE BLACK POLISHED BAJA GOLD PNW GREE…" at bounding box center [464, 111] width 124 height 21
select select "32990578311243"
click at [402, 101] on select "BLUE RED PURPLE STEALTH BRONZE GREY TURQUOISE BLACK POLISHED BAJA GOLD PNW GREE…" at bounding box center [464, 111] width 124 height 21
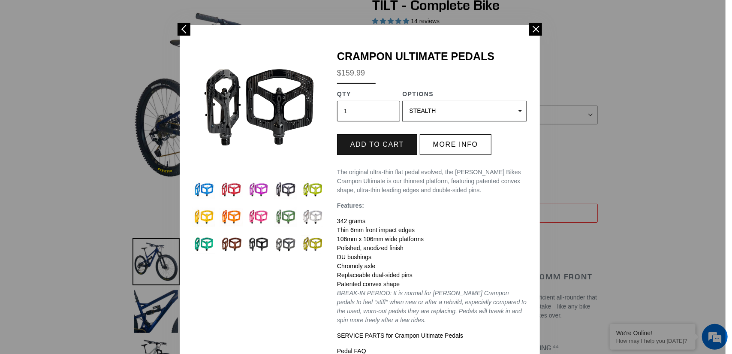
click at [377, 148] on button "Add to cart" at bounding box center [377, 144] width 80 height 21
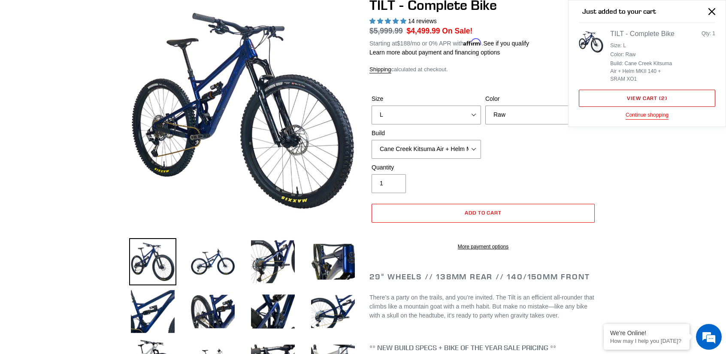
click at [638, 96] on link "View cart ( 2 )" at bounding box center [647, 98] width 136 height 17
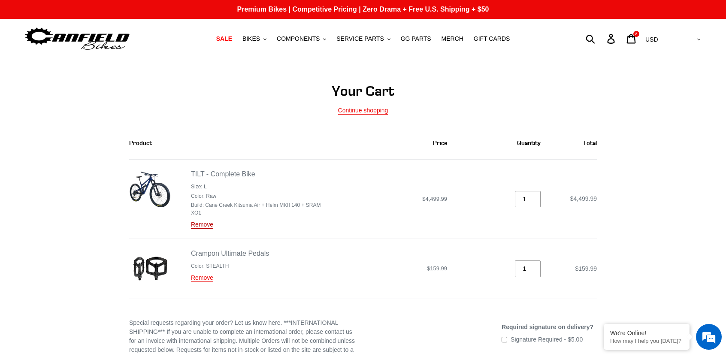
click at [207, 221] on link "Remove" at bounding box center [202, 225] width 22 height 8
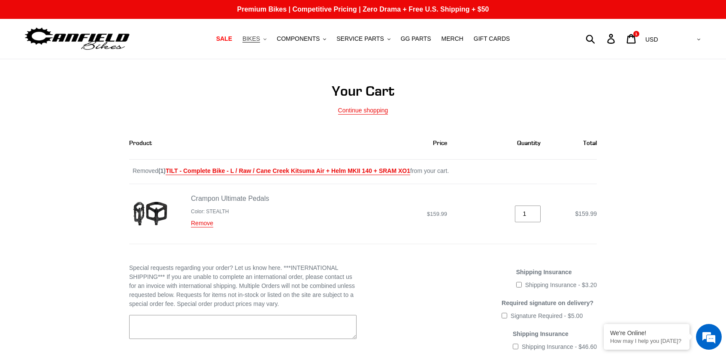
click at [253, 40] on button "BIKES .cls-1{fill:#231f20}" at bounding box center [254, 39] width 33 height 12
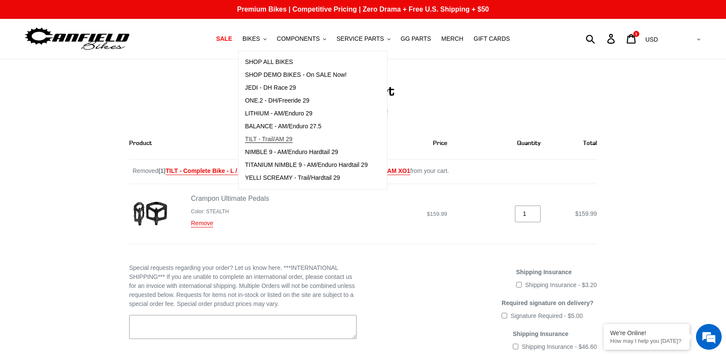
click at [285, 142] on span "TILT - Trail/AM 29" at bounding box center [269, 139] width 48 height 7
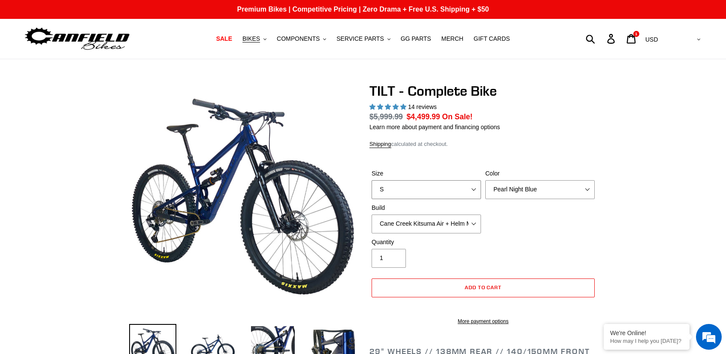
click at [419, 187] on select "S M L" at bounding box center [425, 189] width 109 height 19
select select "highest-rating"
select select "L"
click at [371, 180] on select "S M L" at bounding box center [425, 189] width 109 height 19
click at [524, 192] on select "Pearl Night Blue Stealth Silver Raw" at bounding box center [539, 189] width 109 height 19
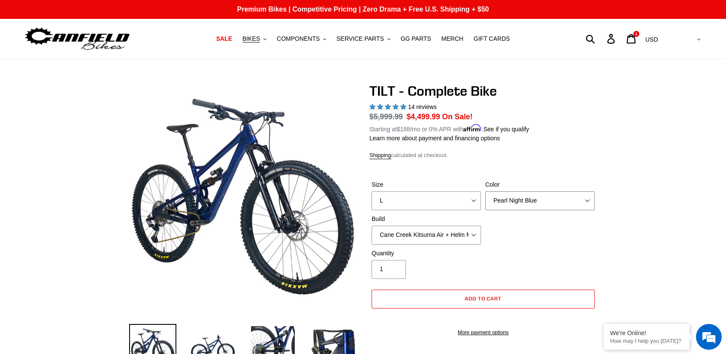
select select "Raw"
click at [485, 191] on select "Pearl Night Blue Stealth Silver Raw" at bounding box center [539, 200] width 109 height 19
click at [408, 234] on select "Cane Creek Kitsuma Air + Helm MKII 140 + SRAM GX Cane Creek Kitsuma Air + Helm …" at bounding box center [425, 235] width 109 height 19
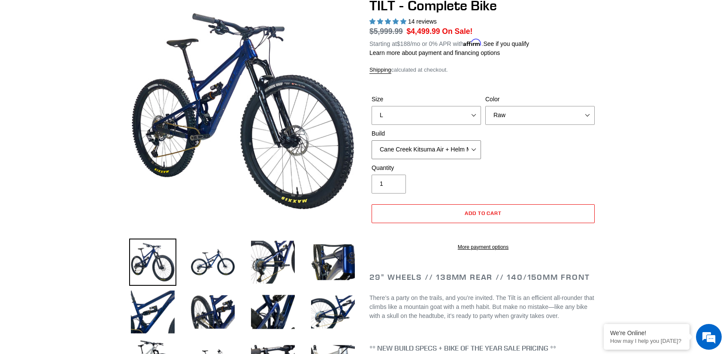
scroll to position [86, 0]
click at [412, 151] on select "Cane Creek Kitsuma Air + Helm MKII 140 + SRAM GX Cane Creek Kitsuma Air + Helm …" at bounding box center [425, 149] width 109 height 19
select select "Fox Float X + 36 SL Factory Grip X 140 + SRAM XO"
click at [371, 140] on select "Cane Creek Kitsuma Air + Helm MKII 140 + SRAM GX Cane Creek Kitsuma Air + Helm …" at bounding box center [425, 149] width 109 height 19
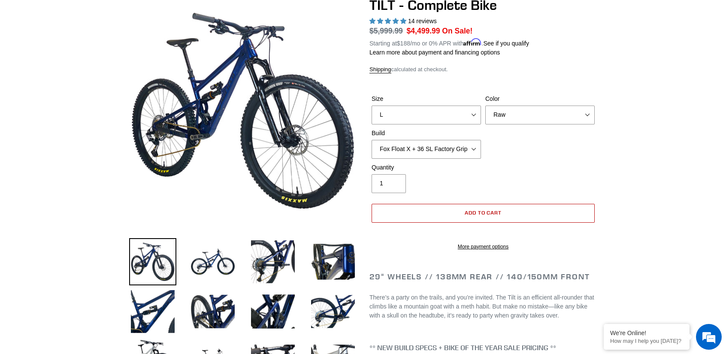
click at [483, 211] on span "Add to cart" at bounding box center [483, 212] width 37 height 6
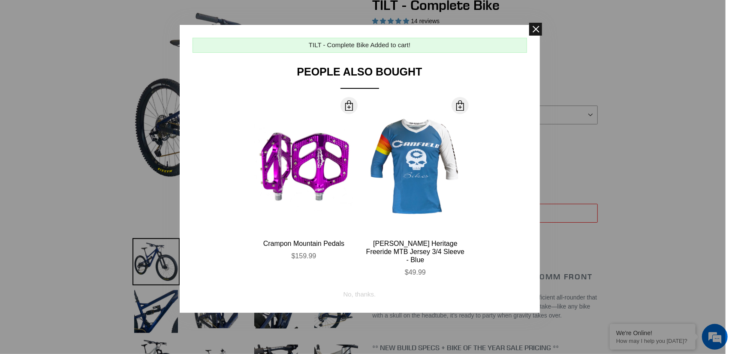
click at [532, 28] on span at bounding box center [535, 29] width 13 height 13
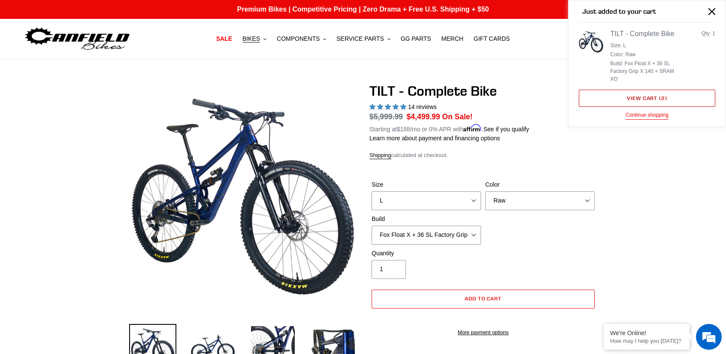
click at [650, 97] on link "View cart ( 2 )" at bounding box center [647, 98] width 136 height 17
